Goal: Task Accomplishment & Management: Manage account settings

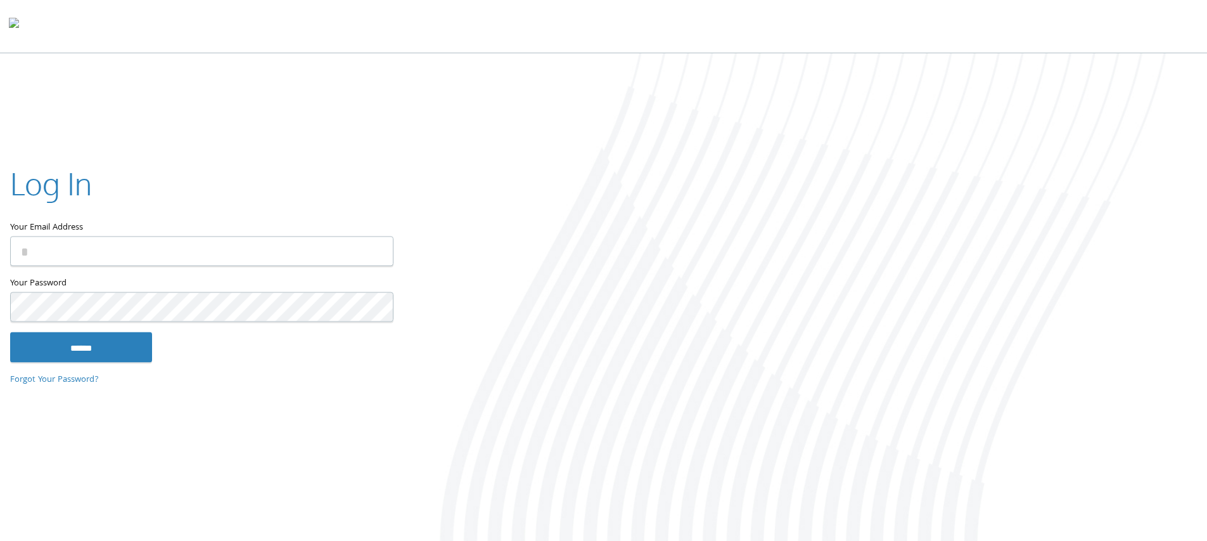
type input "**********"
click at [10, 331] on input "******" at bounding box center [81, 346] width 142 height 30
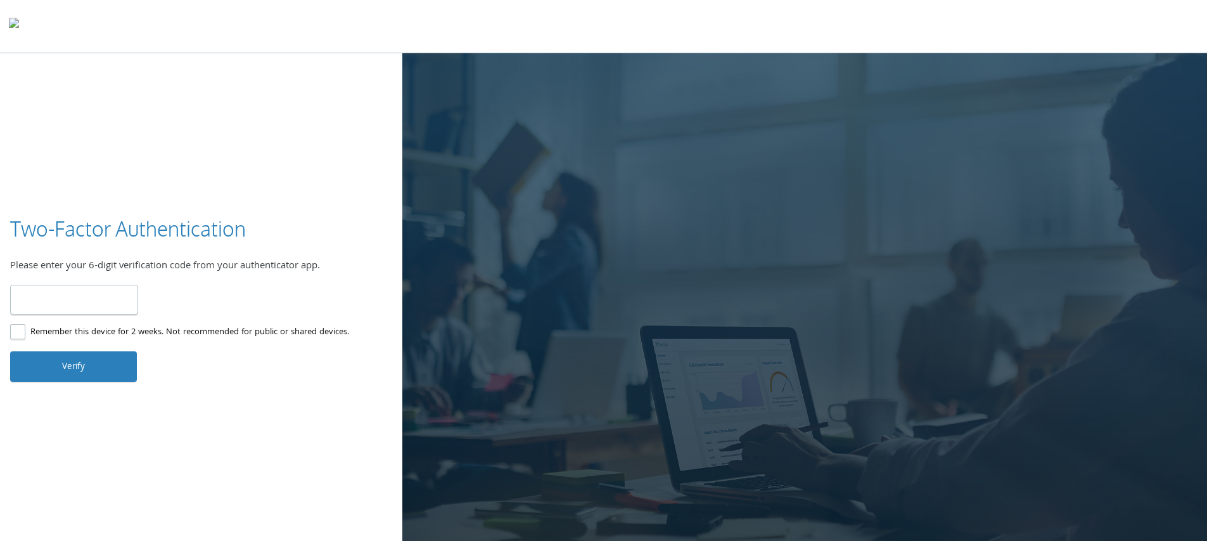
type input "******"
